Goal: Task Accomplishment & Management: Complete application form

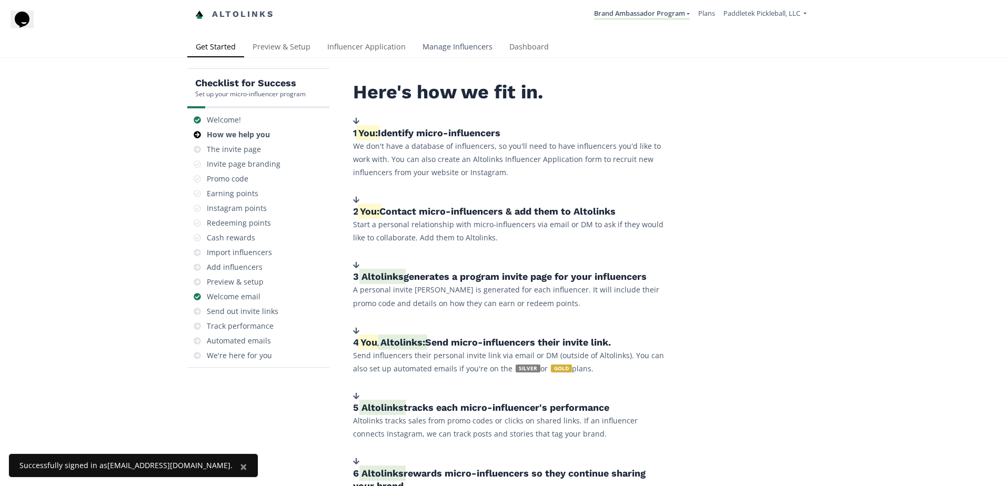
click at [478, 46] on link "Manage Influencers" at bounding box center [457, 47] width 87 height 21
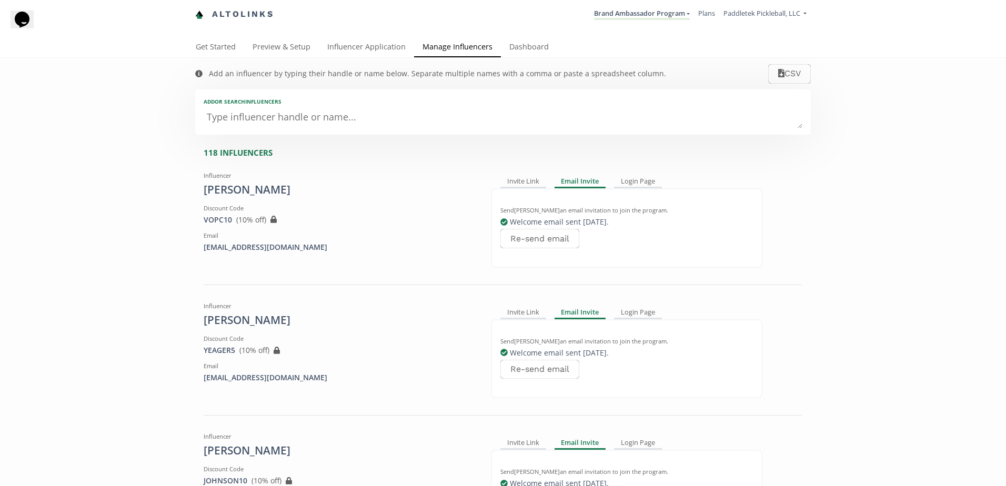
click at [265, 121] on textarea at bounding box center [503, 117] width 599 height 21
type textarea "cAR"
type input "cAR"
type input "CAR"
type textarea "cARI"
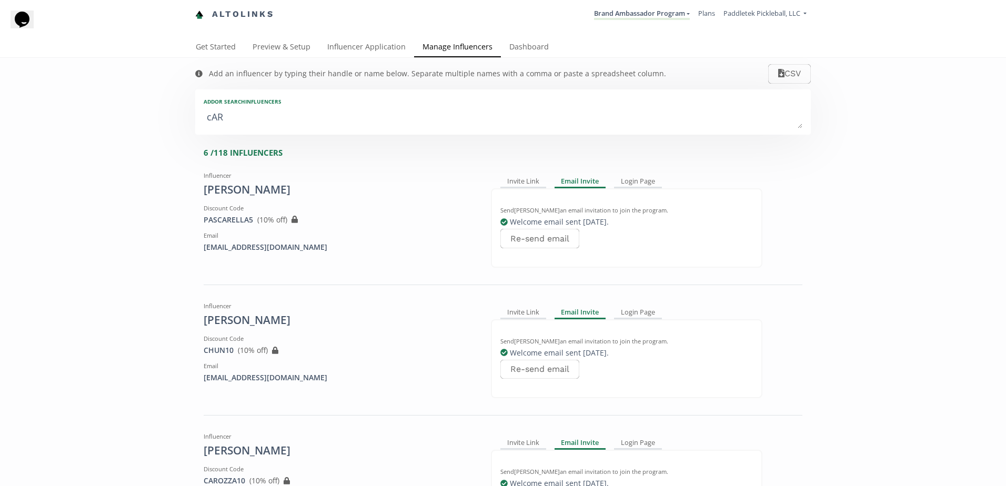
type input "cARI"
type input "CARI"
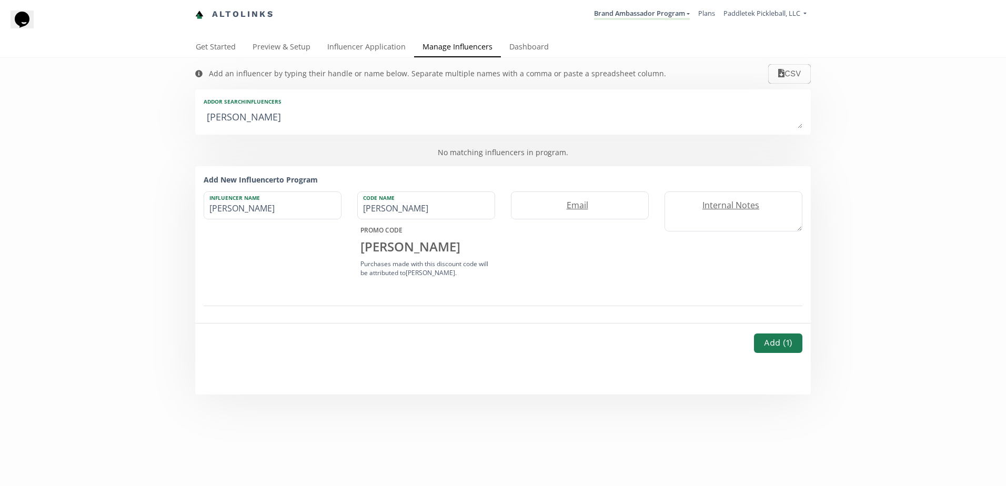
type textarea "cARIE"
type input "cARIE"
type input "CARIE"
type textarea "cARIE f"
type input "cARIE f"
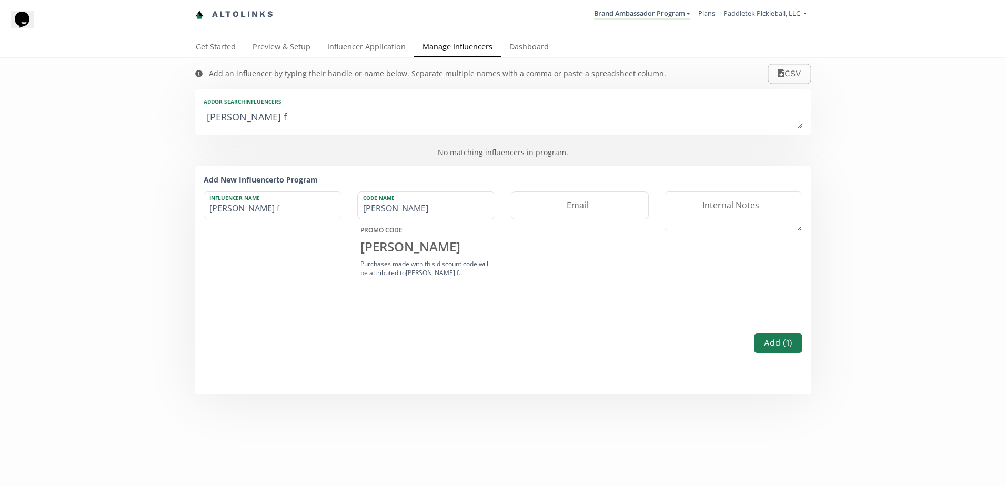
type textarea "cARIE fO"
type input "cARIE fO"
type textarea "cARIE fOW"
type input "cARIE fOW"
type textarea "cARIE fOWL"
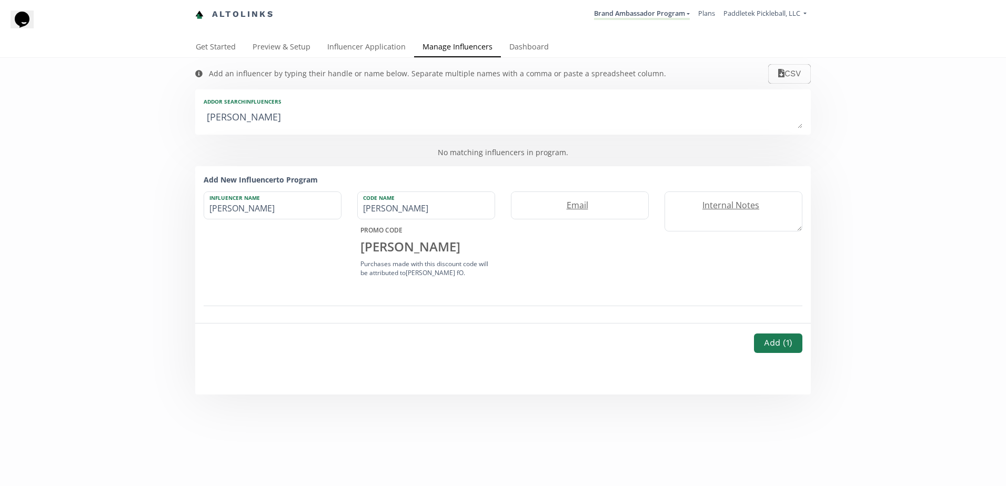
type input "cARIE fOWL"
type textarea "cARIE fOWLE"
type input "cARIE fOWLE"
type textarea "cARIE fOWLER"
type input "cARIE fOWLER"
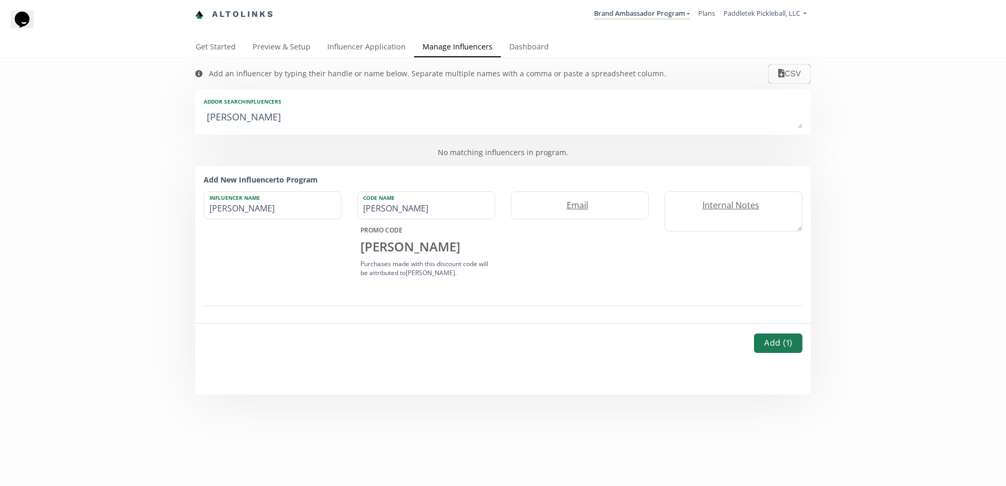
type textarea "cARIE fOWLE"
type input "cARIE fOWLE"
type textarea "cARIE fOWL"
type input "cARIE fOWL"
type textarea "cARIE fOW"
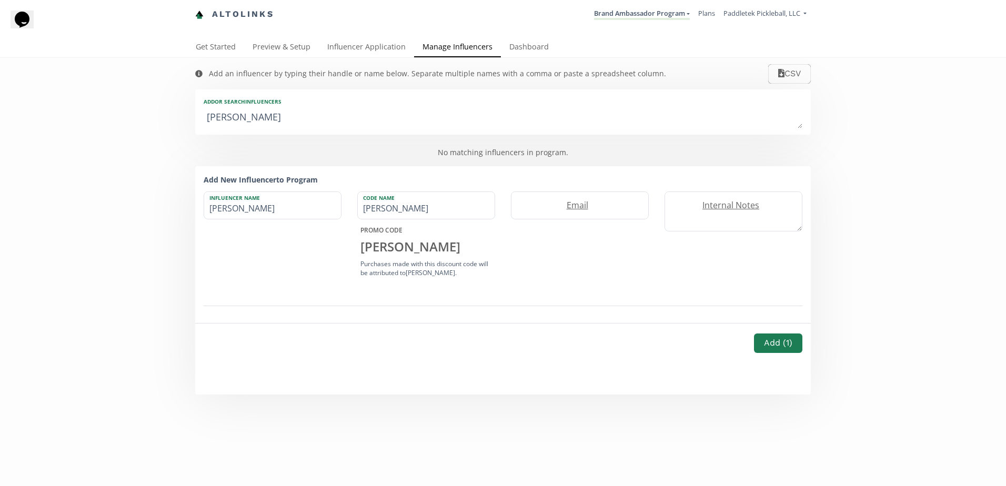
type input "cARIE fOW"
type textarea "cARIE fO"
type input "cARIE fO"
type textarea "cARIE f"
type input "cARIE f"
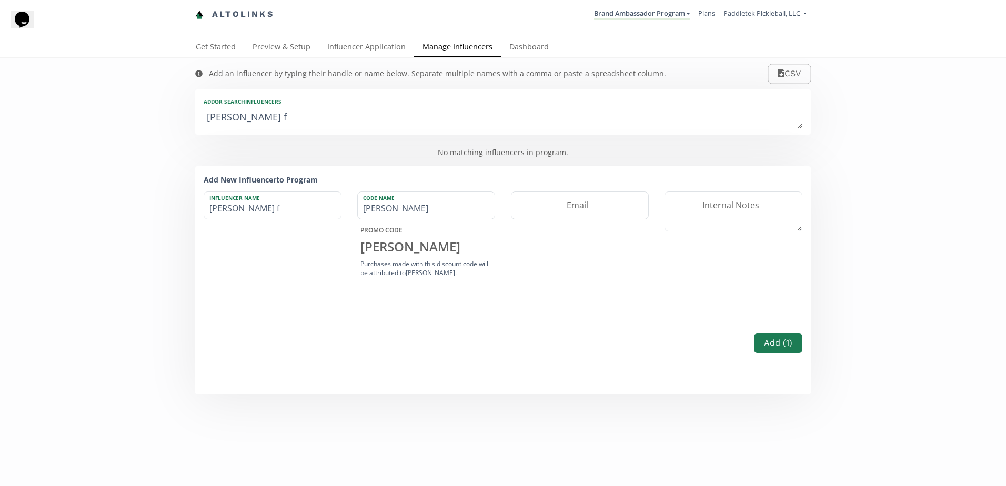
type textarea "cARIE"
type input "cARIE"
type textarea "cARI"
type input "cARI"
type input "CARI"
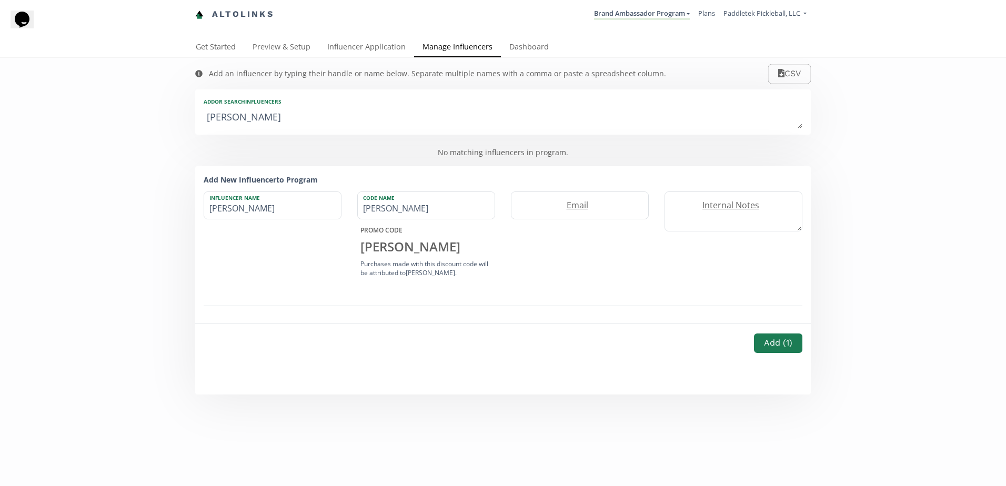
type textarea "cAR"
type input "cAR"
type input "CAR"
type textarea "cA"
type input "cA"
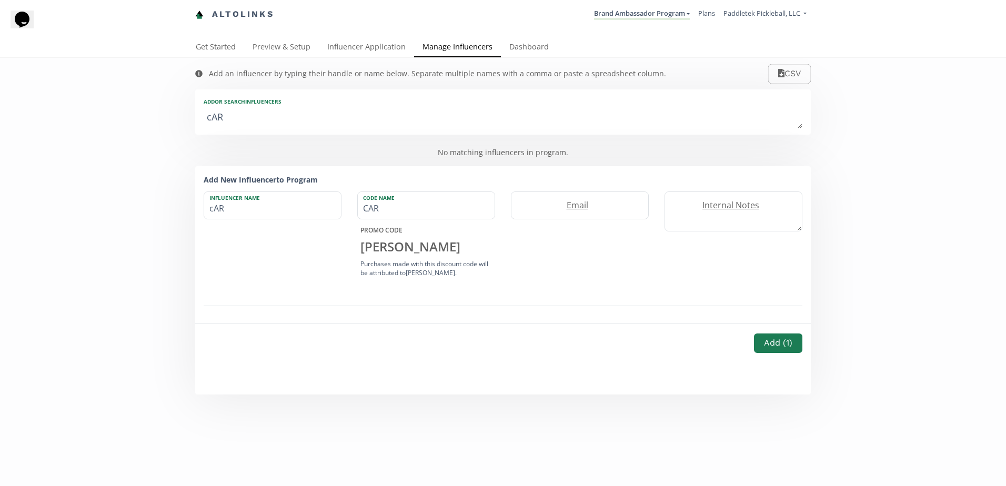
type input "CA"
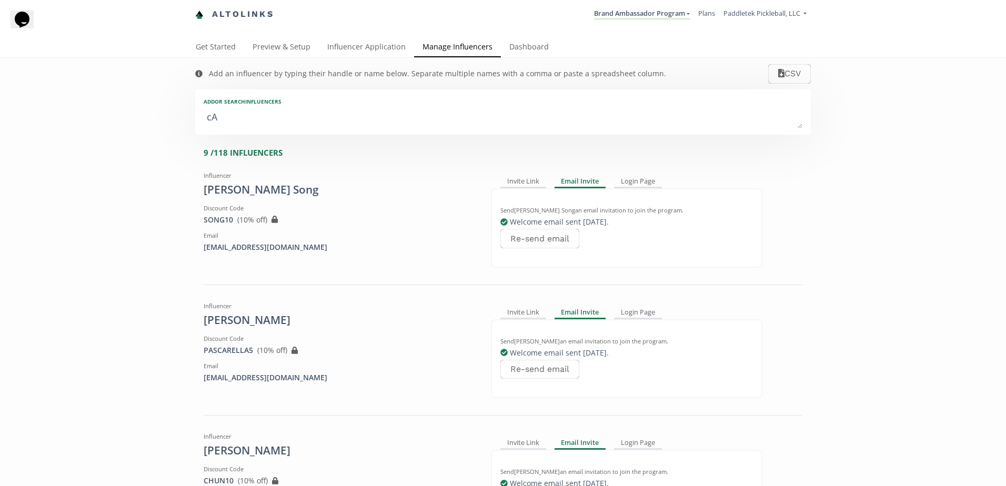
type textarea "c"
type input "c"
type input "C"
type textarea "Ca"
type input "Ca"
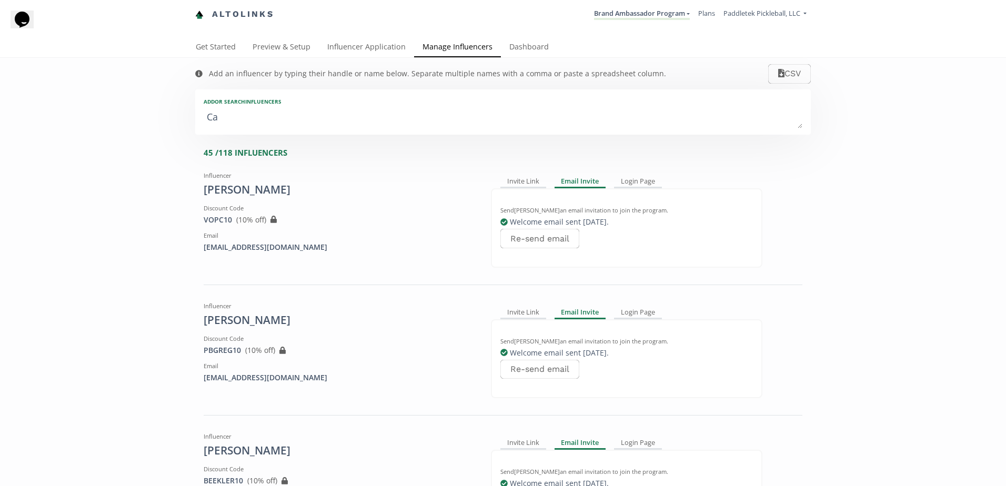
type input "CA"
type textarea "Car"
type input "Car"
type input "CAR"
type textarea "Cari"
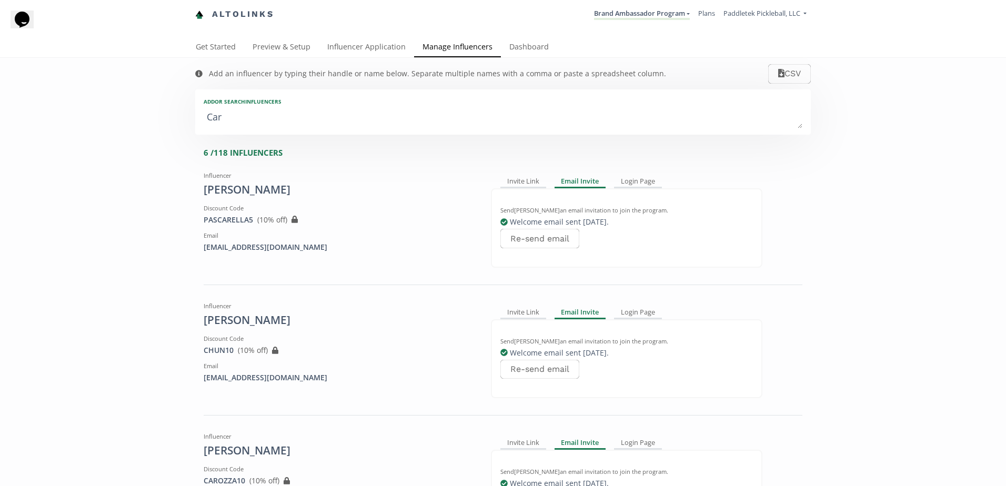
type input "Cari"
type input "CARI"
type textarea "Carie"
type input "Carie"
type input "CARIE"
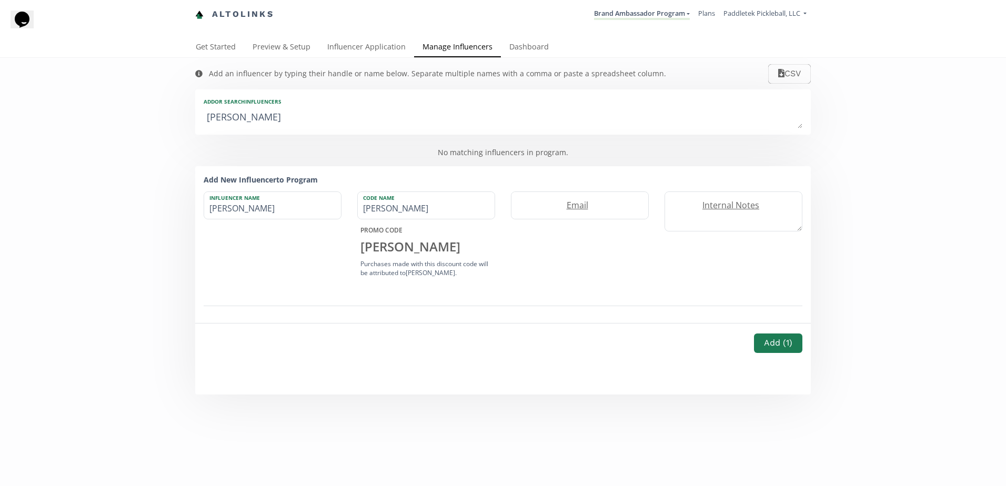
type textarea "Carie F"
type input "Carie F"
type textarea "Carie Fo"
type input "Carie Fo"
type textarea "Carie Fow"
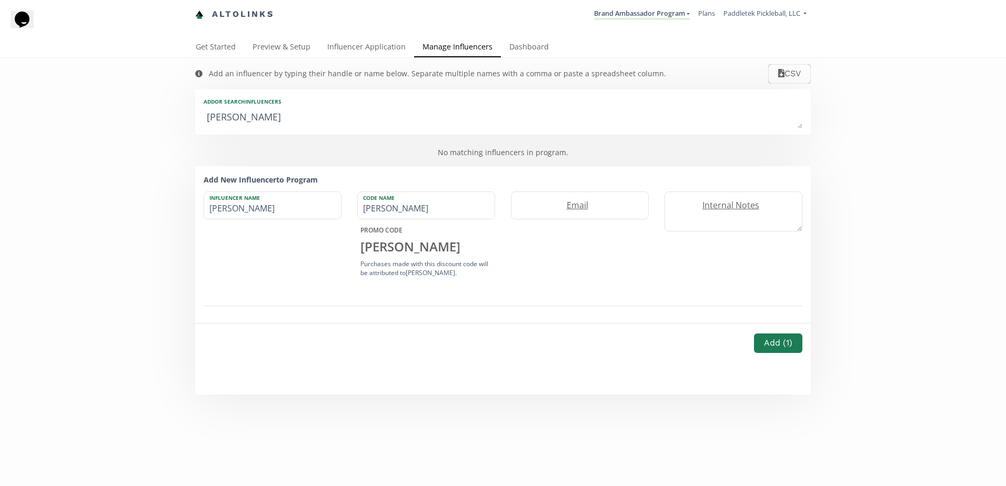
type input "Carie Fow"
type textarea "Carie Fowl"
type input "Carie Fowl"
type textarea "Carie Fowle"
type input "Carie Fowle"
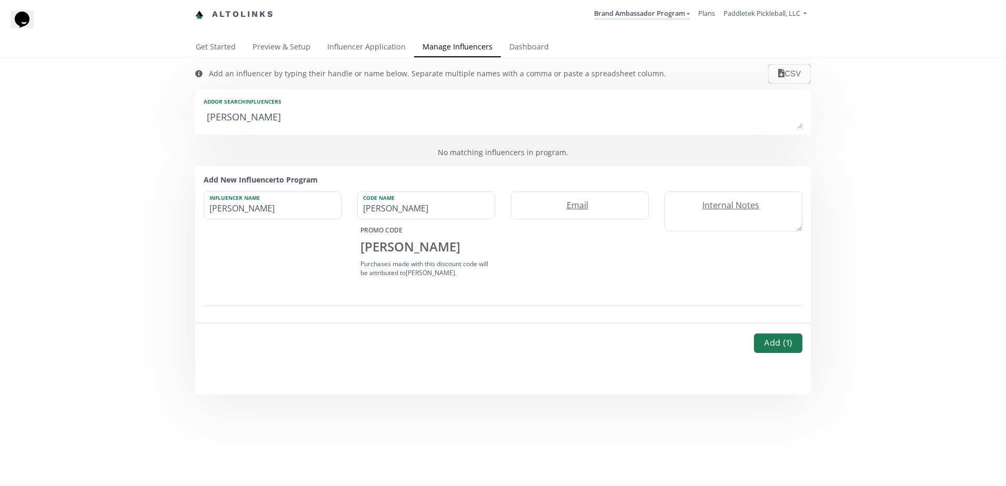
type textarea "[PERSON_NAME]"
type input "[PERSON_NAME]"
type textarea "[PERSON_NAME]"
click at [614, 208] on label "Email" at bounding box center [574, 205] width 126 height 12
paste input "[EMAIL_ADDRESS][DOMAIN_NAME]"
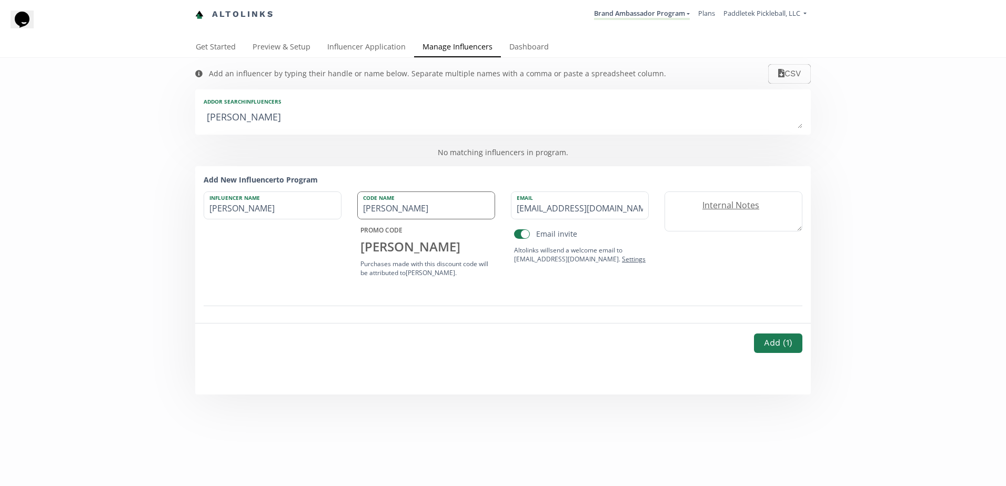
type input "[EMAIL_ADDRESS][DOMAIN_NAME]"
drag, startPoint x: 428, startPoint y: 213, endPoint x: 313, endPoint y: 213, distance: 114.7
click at [313, 213] on div "Influencer Name Carie Fowler Code Name CARIE PROMO CODE CARIE Purchases made wi…" at bounding box center [503, 235] width 614 height 89
type input "FOWLER10"
click at [762, 342] on button "Add ( 1 )" at bounding box center [778, 343] width 52 height 23
